Goal: Task Accomplishment & Management: Complete application form

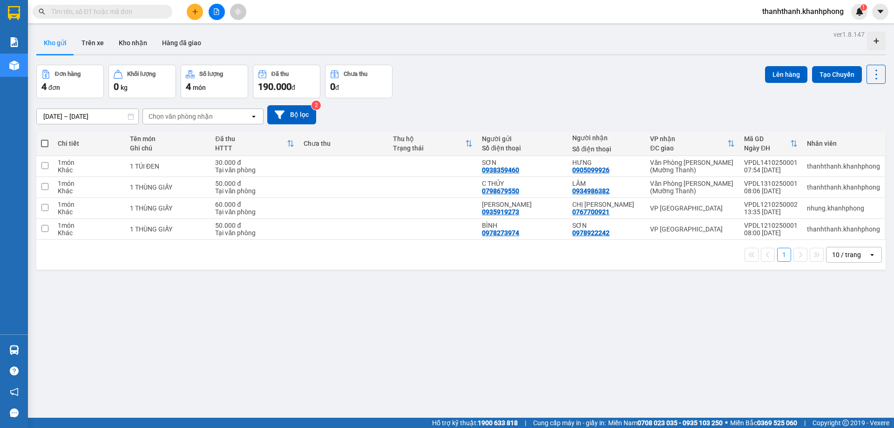
click at [189, 14] on button at bounding box center [195, 12] width 16 height 16
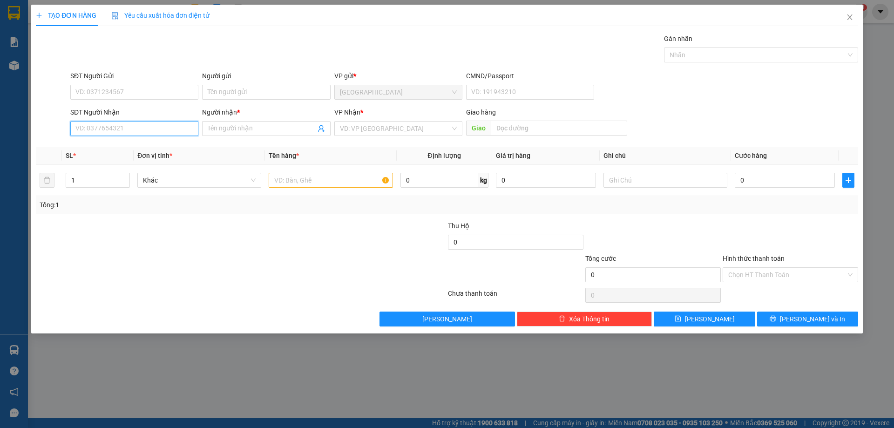
click at [169, 127] on input "SĐT Người Nhận" at bounding box center [134, 128] width 128 height 15
click at [146, 106] on form "SĐT Người Gửi VD: 0371234567 Người gửi Tên người gửi VP gửi * Đà Lạt CMND/Passp…" at bounding box center [447, 105] width 822 height 69
click at [145, 96] on input "SĐT Người Gửi" at bounding box center [134, 92] width 128 height 15
type input "0358384707"
click at [236, 92] on input "Người gửi" at bounding box center [266, 92] width 128 height 15
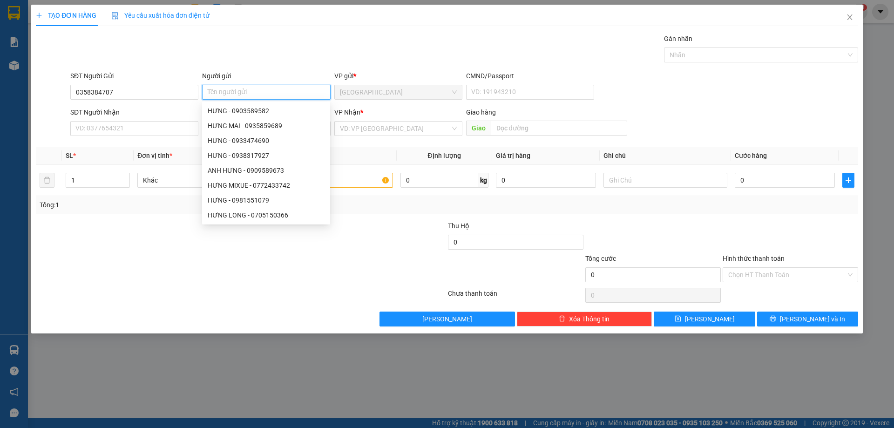
type input "d"
type input "DŨNG"
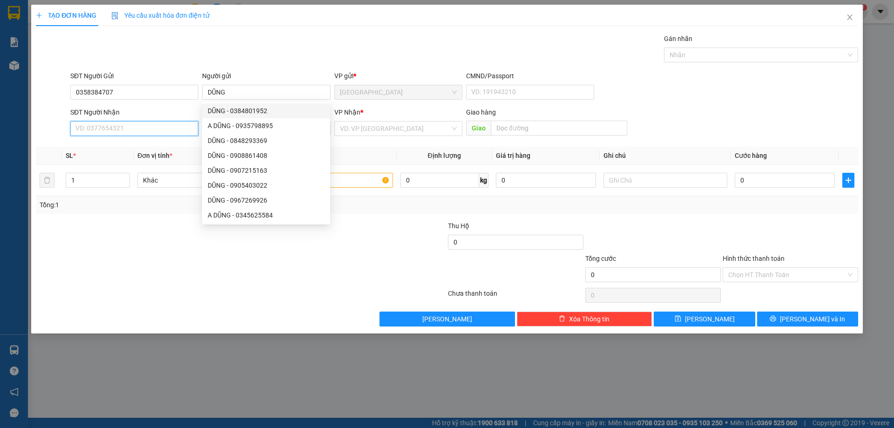
click at [133, 133] on input "SĐT Người Nhận" at bounding box center [134, 128] width 128 height 15
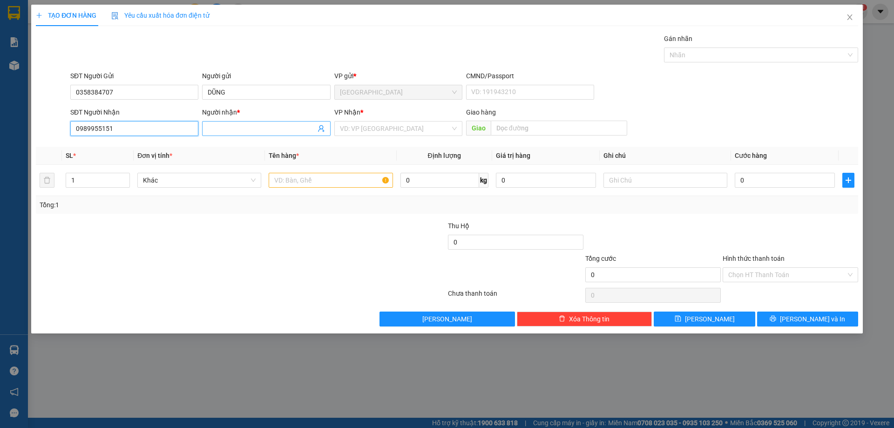
type input "0989955151"
click at [232, 129] on input "Người nhận *" at bounding box center [262, 128] width 108 height 10
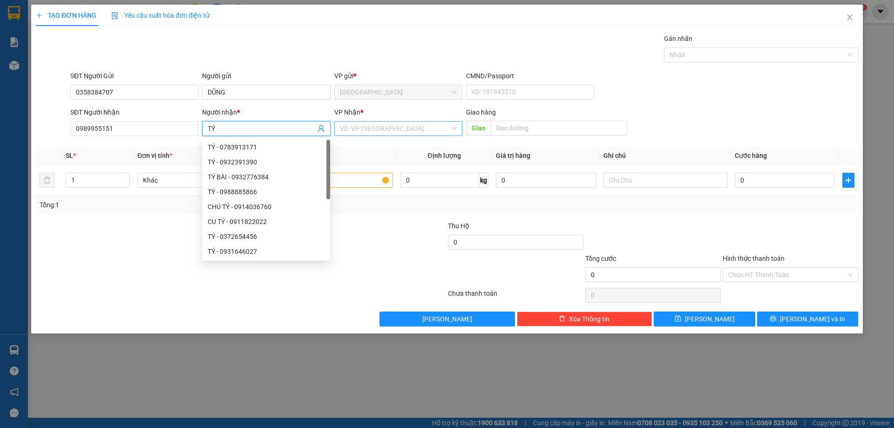
type input "TÝ"
click at [403, 133] on input "search" at bounding box center [395, 128] width 110 height 14
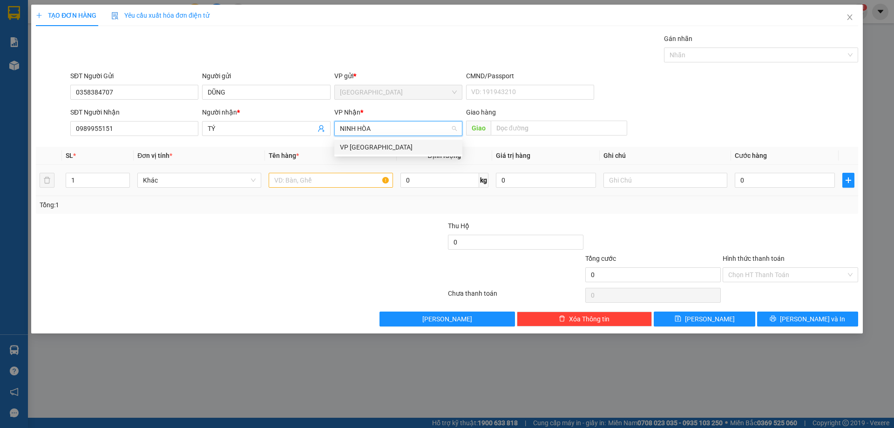
type input "NINH HÒA"
click at [372, 186] on input "text" at bounding box center [331, 180] width 124 height 15
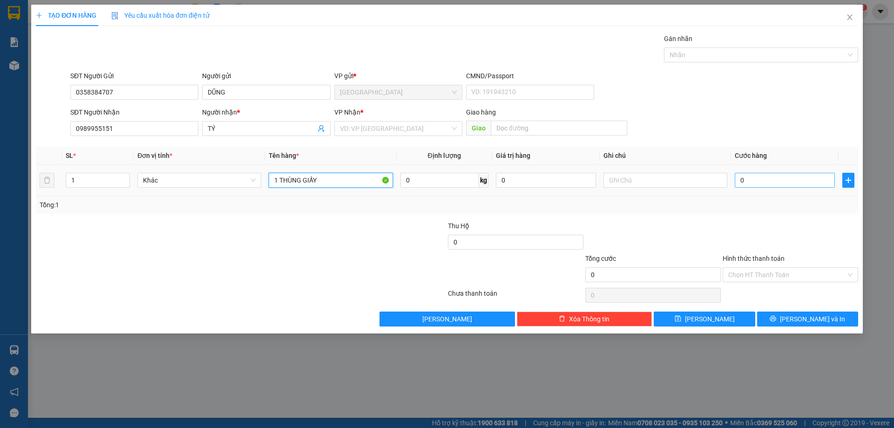
type input "1 THÙNG GIẤY"
click at [782, 181] on input "0" at bounding box center [784, 180] width 100 height 15
type input "5"
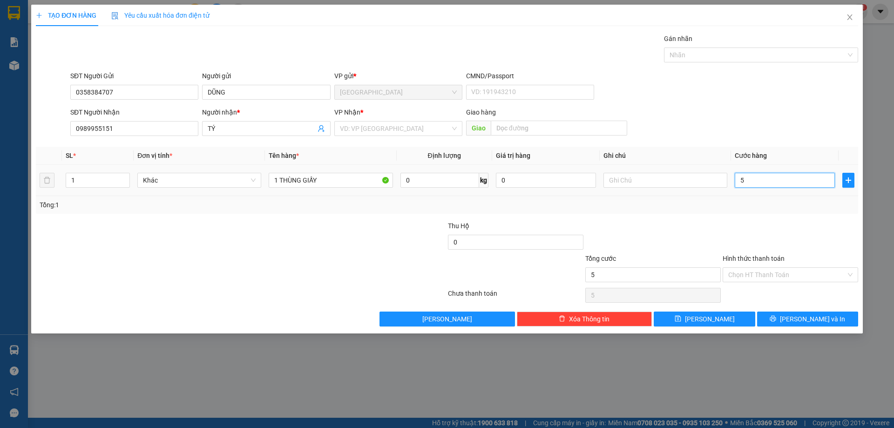
type input "50"
type input "500"
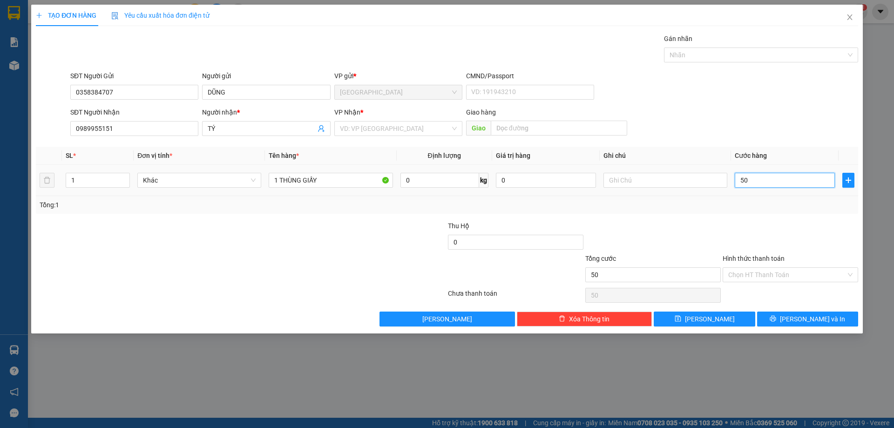
type input "500"
type input "5.000"
type input "50.000"
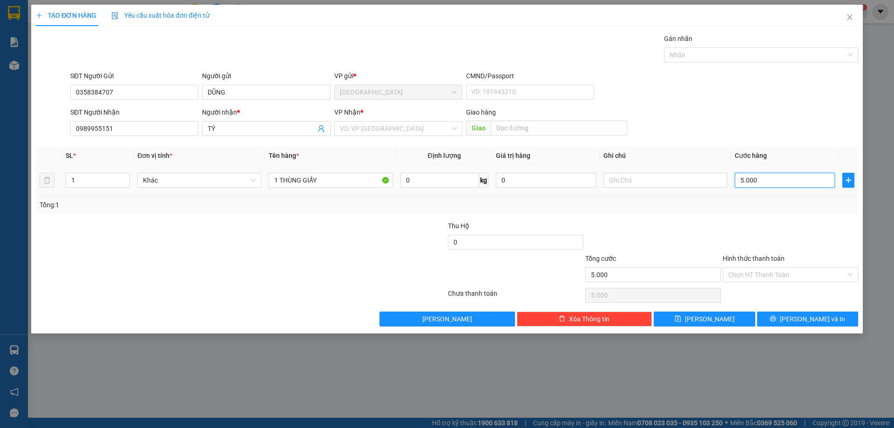
type input "50.000"
click at [774, 281] on input "Hình thức thanh toán" at bounding box center [787, 275] width 118 height 14
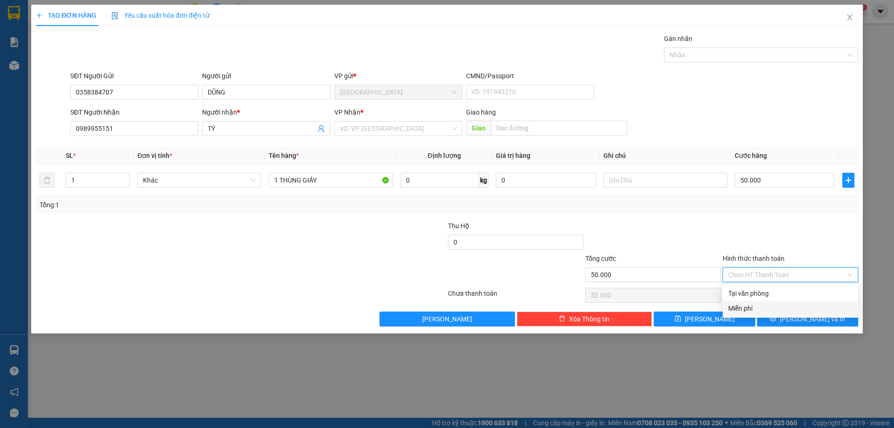
click at [774, 300] on div "Tại văn phòng Miễn phí" at bounding box center [789, 301] width 135 height 30
click at [790, 295] on div "Tại văn phòng" at bounding box center [790, 293] width 124 height 10
type input "0"
click at [804, 319] on span "[PERSON_NAME] và In" at bounding box center [812, 319] width 65 height 10
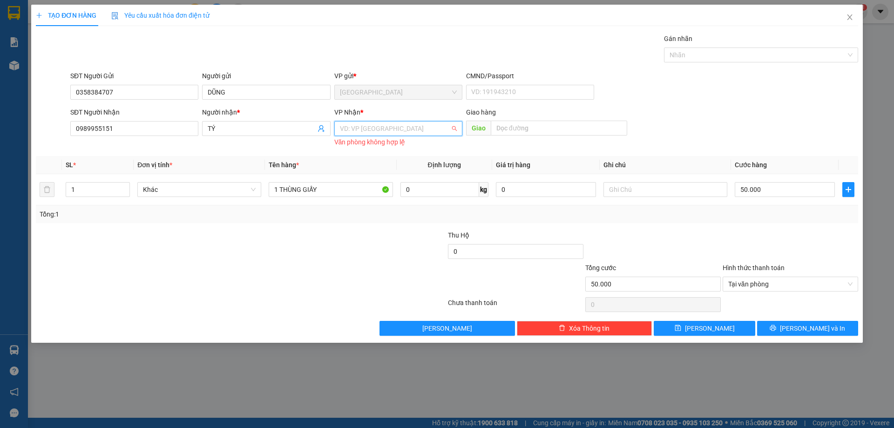
click at [407, 134] on input "search" at bounding box center [395, 128] width 110 height 14
type input "NINH"
click at [367, 145] on div "VP [GEOGRAPHIC_DATA]" at bounding box center [398, 147] width 117 height 10
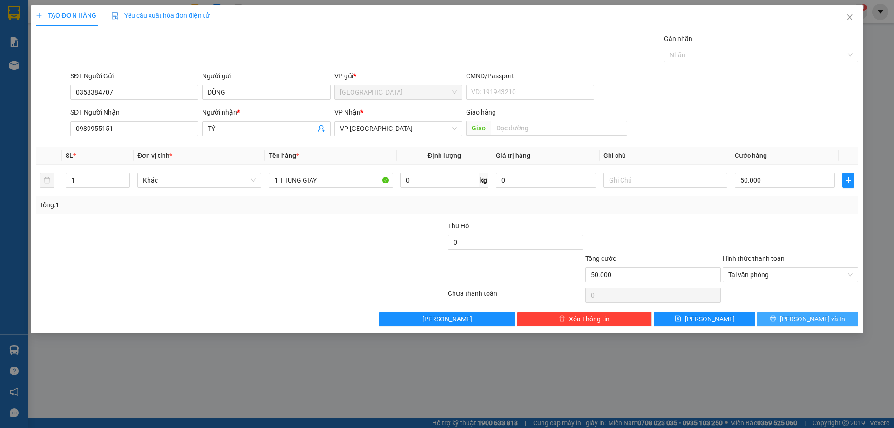
click at [823, 316] on span "[PERSON_NAME] và In" at bounding box center [812, 319] width 65 height 10
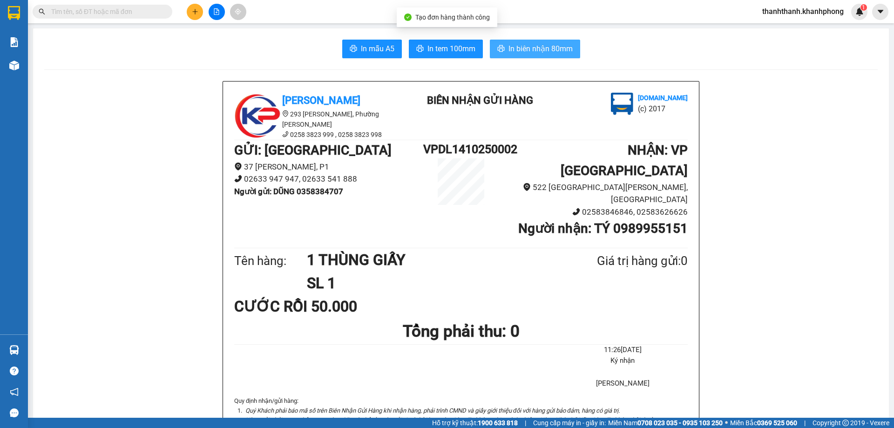
click at [508, 47] on span "In biên nhận 80mm" at bounding box center [540, 49] width 64 height 12
click at [515, 47] on span "In biên nhận 80mm" at bounding box center [540, 49] width 64 height 12
